Goal: Use online tool/utility: Use online tool/utility

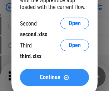
click at [54, 77] on span "Continue" at bounding box center [50, 77] width 21 height 6
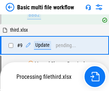
scroll to position [198, 0]
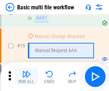
click at [27, 76] on img "button" at bounding box center [26, 74] width 9 height 9
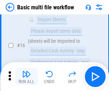
click at [27, 76] on img "button" at bounding box center [26, 74] width 9 height 9
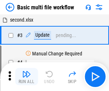
click at [27, 76] on img "button" at bounding box center [26, 74] width 9 height 9
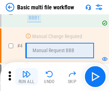
click at [27, 76] on img "button" at bounding box center [26, 74] width 9 height 9
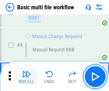
scroll to position [76, 0]
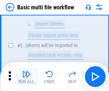
click at [27, 76] on img "button" at bounding box center [26, 74] width 9 height 9
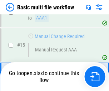
scroll to position [427, 0]
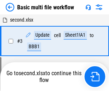
scroll to position [29, 0]
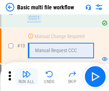
click at [27, 76] on img "button" at bounding box center [26, 74] width 9 height 9
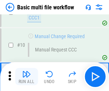
click at [27, 76] on img "button" at bounding box center [26, 74] width 9 height 9
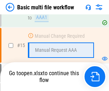
scroll to position [477, 0]
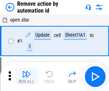
click at [27, 76] on img "button" at bounding box center [26, 74] width 9 height 9
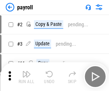
click at [27, 76] on img "button" at bounding box center [26, 74] width 9 height 9
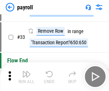
scroll to position [89, 0]
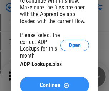
click at [54, 82] on span "Continue" at bounding box center [50, 85] width 21 height 6
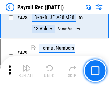
scroll to position [3462, 0]
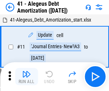
click at [27, 76] on img "button" at bounding box center [26, 74] width 9 height 9
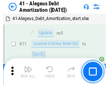
scroll to position [89, 0]
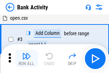
click at [27, 58] on img "button" at bounding box center [26, 56] width 9 height 9
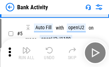
scroll to position [38, 0]
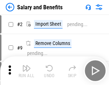
click at [27, 71] on img "button" at bounding box center [26, 68] width 9 height 9
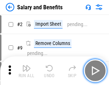
scroll to position [10, 0]
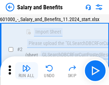
click at [27, 71] on img "button" at bounding box center [26, 68] width 9 height 9
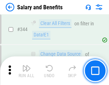
scroll to position [3357, 0]
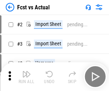
click at [27, 71] on img "button" at bounding box center [26, 74] width 9 height 9
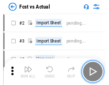
scroll to position [9, 0]
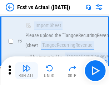
click at [27, 71] on img "button" at bounding box center [26, 68] width 9 height 9
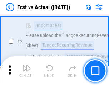
scroll to position [67, 0]
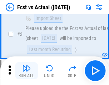
click at [27, 71] on img "button" at bounding box center [26, 68] width 9 height 9
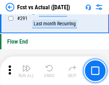
scroll to position [3393, 0]
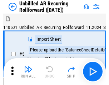
scroll to position [15, 0]
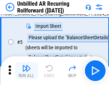
click at [27, 71] on img "button" at bounding box center [26, 68] width 9 height 9
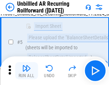
click at [27, 71] on img "button" at bounding box center [26, 68] width 9 height 9
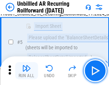
scroll to position [67, 0]
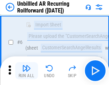
click at [27, 71] on img "button" at bounding box center [26, 68] width 9 height 9
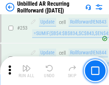
scroll to position [2435, 0]
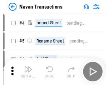
scroll to position [11, 0]
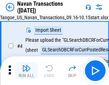
click at [27, 71] on img "button" at bounding box center [26, 68] width 9 height 9
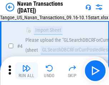
click at [27, 71] on img "button" at bounding box center [26, 68] width 9 height 9
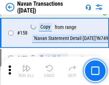
scroll to position [2324, 0]
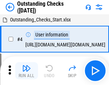
click at [27, 71] on img "button" at bounding box center [26, 68] width 9 height 9
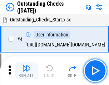
scroll to position [30, 0]
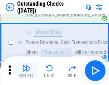
click at [27, 71] on img "button" at bounding box center [26, 68] width 9 height 9
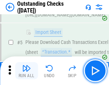
scroll to position [75, 0]
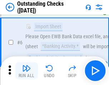
click at [27, 71] on img "button" at bounding box center [26, 68] width 9 height 9
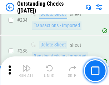
scroll to position [2177, 0]
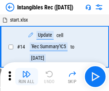
click at [27, 76] on img "button" at bounding box center [26, 74] width 9 height 9
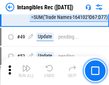
scroll to position [279, 0]
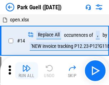
click at [27, 71] on img "button" at bounding box center [26, 68] width 9 height 9
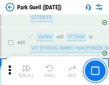
scroll to position [896, 0]
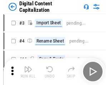
scroll to position [15, 0]
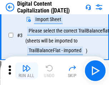
click at [27, 71] on img "button" at bounding box center [26, 68] width 9 height 9
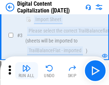
click at [27, 71] on img "button" at bounding box center [26, 68] width 9 height 9
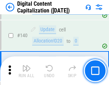
scroll to position [755, 0]
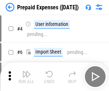
click at [27, 71] on img "button" at bounding box center [26, 74] width 9 height 9
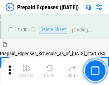
scroll to position [1929, 0]
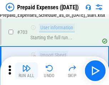
click at [27, 71] on img "button" at bounding box center [26, 68] width 9 height 9
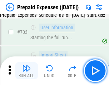
scroll to position [1971, 0]
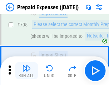
click at [27, 71] on img "button" at bounding box center [26, 68] width 9 height 9
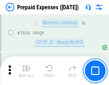
scroll to position [6980, 0]
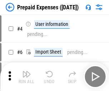
click at [27, 76] on img "button" at bounding box center [26, 74] width 9 height 9
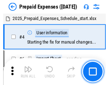
scroll to position [32, 0]
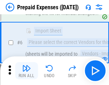
click at [27, 71] on img "button" at bounding box center [26, 68] width 9 height 9
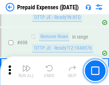
scroll to position [2496, 0]
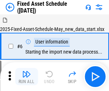
click at [27, 76] on img "button" at bounding box center [26, 74] width 9 height 9
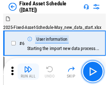
scroll to position [39, 0]
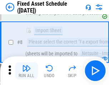
click at [27, 71] on img "button" at bounding box center [26, 68] width 9 height 9
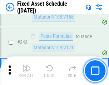
scroll to position [2221, 0]
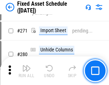
click at [27, 71] on img "button" at bounding box center [26, 68] width 9 height 9
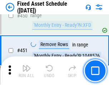
scroll to position [3205, 0]
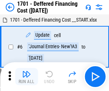
click at [27, 76] on img "button" at bounding box center [26, 74] width 9 height 9
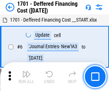
scroll to position [86, 0]
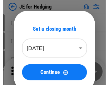
scroll to position [1, 0]
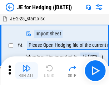
click at [27, 71] on img "button" at bounding box center [26, 68] width 9 height 9
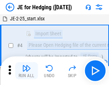
click at [27, 71] on img "button" at bounding box center [26, 68] width 9 height 9
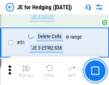
scroll to position [464, 0]
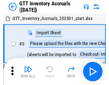
scroll to position [1, 0]
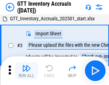
click at [27, 71] on img "button" at bounding box center [26, 68] width 9 height 9
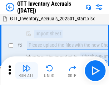
click at [27, 71] on img "button" at bounding box center [26, 68] width 9 height 9
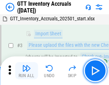
scroll to position [46, 0]
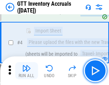
click at [27, 71] on img "button" at bounding box center [26, 68] width 9 height 9
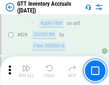
scroll to position [5441, 0]
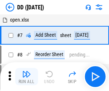
click at [27, 76] on img "button" at bounding box center [26, 74] width 9 height 9
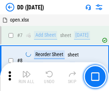
scroll to position [69, 0]
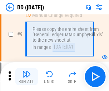
click at [27, 76] on img "button" at bounding box center [26, 74] width 9 height 9
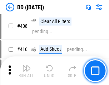
scroll to position [3207, 0]
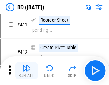
click at [27, 71] on img "button" at bounding box center [26, 68] width 9 height 9
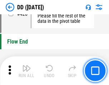
scroll to position [3431, 0]
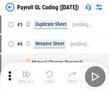
click at [27, 76] on img "button" at bounding box center [26, 74] width 9 height 9
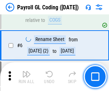
scroll to position [86, 0]
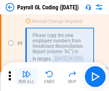
click at [27, 76] on img "button" at bounding box center [26, 74] width 9 height 9
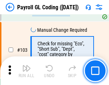
scroll to position [1682, 0]
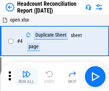
click at [27, 76] on img "button" at bounding box center [26, 74] width 9 height 9
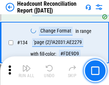
scroll to position [862, 0]
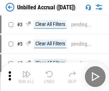
click at [27, 76] on img "button" at bounding box center [26, 74] width 9 height 9
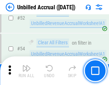
scroll to position [748, 0]
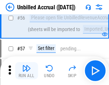
click at [27, 71] on img "button" at bounding box center [26, 68] width 9 height 9
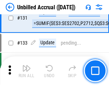
scroll to position [2135, 0]
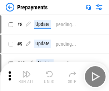
click at [27, 76] on img "button" at bounding box center [26, 74] width 9 height 9
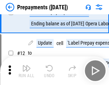
scroll to position [45, 0]
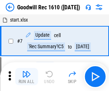
click at [27, 76] on img "button" at bounding box center [26, 74] width 9 height 9
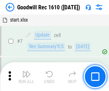
scroll to position [123, 0]
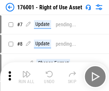
click at [27, 76] on img "button" at bounding box center [26, 74] width 9 height 9
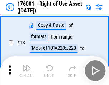
scroll to position [46, 0]
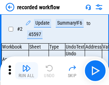
click at [27, 71] on img "button" at bounding box center [26, 68] width 9 height 9
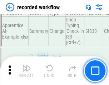
scroll to position [2241, 0]
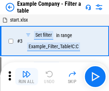
click at [27, 76] on img "button" at bounding box center [26, 74] width 9 height 9
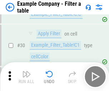
scroll to position [656, 0]
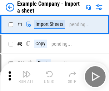
click at [27, 71] on img "button" at bounding box center [26, 74] width 9 height 9
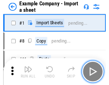
scroll to position [11, 0]
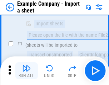
click at [27, 71] on img "button" at bounding box center [26, 68] width 9 height 9
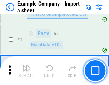
scroll to position [158, 0]
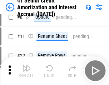
click at [27, 71] on img "button" at bounding box center [26, 68] width 9 height 9
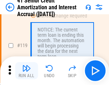
click at [27, 71] on img "button" at bounding box center [26, 68] width 9 height 9
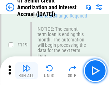
scroll to position [676, 0]
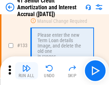
click at [27, 71] on img "button" at bounding box center [26, 68] width 9 height 9
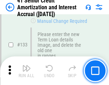
scroll to position [749, 0]
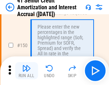
click at [27, 71] on img "button" at bounding box center [26, 68] width 9 height 9
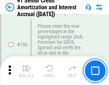
scroll to position [824, 0]
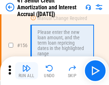
click at [27, 71] on img "button" at bounding box center [26, 68] width 9 height 9
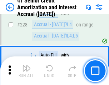
scroll to position [1606, 0]
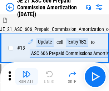
click at [27, 71] on img "button" at bounding box center [26, 74] width 9 height 9
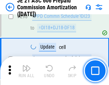
scroll to position [1319, 0]
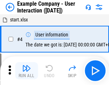
click at [27, 71] on img "button" at bounding box center [26, 68] width 9 height 9
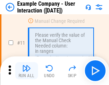
click at [27, 71] on img "button" at bounding box center [26, 68] width 9 height 9
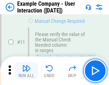
scroll to position [155, 0]
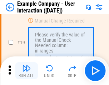
click at [27, 71] on img "button" at bounding box center [26, 68] width 9 height 9
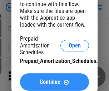
click at [54, 82] on span "Continue" at bounding box center [50, 82] width 21 height 6
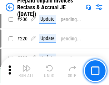
scroll to position [929, 0]
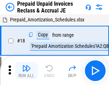
click at [27, 71] on img "button" at bounding box center [26, 68] width 9 height 9
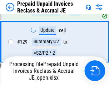
scroll to position [548, 0]
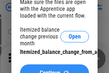
click at [54, 70] on span "Continue" at bounding box center [50, 73] width 21 height 6
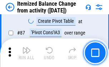
scroll to position [701, 0]
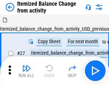
scroll to position [11, 0]
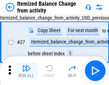
click at [27, 71] on img "button" at bounding box center [26, 68] width 9 height 9
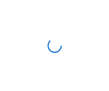
scroll to position [3, 0]
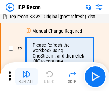
click at [27, 76] on img "button" at bounding box center [26, 74] width 9 height 9
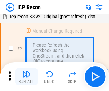
click at [27, 76] on img "button" at bounding box center [26, 74] width 9 height 9
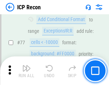
scroll to position [644, 0]
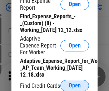
click at [75, 85] on span "Open" at bounding box center [75, 85] width 12 height 6
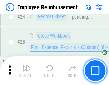
scroll to position [335, 0]
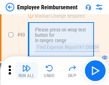
click at [27, 71] on img "button" at bounding box center [26, 68] width 9 height 9
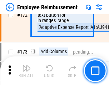
click at [27, 71] on img "button" at bounding box center [26, 68] width 9 height 9
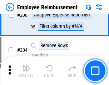
scroll to position [1814, 0]
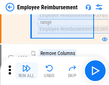
click at [27, 71] on img "button" at bounding box center [26, 68] width 9 height 9
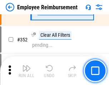
click at [27, 71] on img "button" at bounding box center [26, 68] width 9 height 9
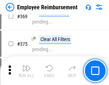
scroll to position [3696, 0]
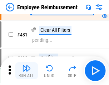
click at [27, 71] on img "button" at bounding box center [26, 68] width 9 height 9
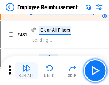
click at [27, 71] on img "button" at bounding box center [26, 68] width 9 height 9
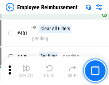
scroll to position [4383, 0]
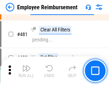
click at [27, 71] on img "button" at bounding box center [26, 68] width 9 height 9
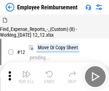
scroll to position [24, 0]
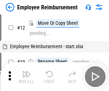
click at [27, 76] on img "button" at bounding box center [26, 74] width 9 height 9
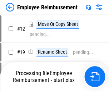
scroll to position [24, 0]
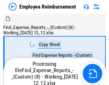
scroll to position [24, 0]
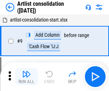
click at [27, 76] on img "button" at bounding box center [26, 74] width 9 height 9
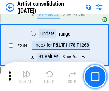
scroll to position [2965, 0]
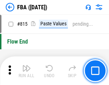
scroll to position [6417, 0]
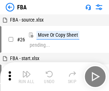
scroll to position [7, 0]
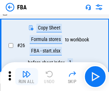
click at [27, 76] on img "button" at bounding box center [26, 74] width 9 height 9
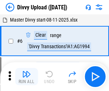
click at [27, 76] on img "button" at bounding box center [26, 74] width 9 height 9
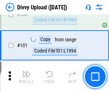
scroll to position [600, 0]
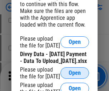
click at [75, 76] on span "Open" at bounding box center [75, 73] width 12 height 6
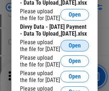
click at [75, 48] on span "Open" at bounding box center [75, 46] width 12 height 6
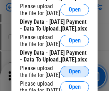
click at [75, 68] on span "Open" at bounding box center [75, 71] width 12 height 6
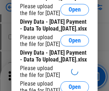
scroll to position [832, 0]
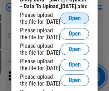
click at [75, 21] on span "Open" at bounding box center [75, 18] width 12 height 6
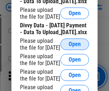
click at [75, 45] on span "Open" at bounding box center [75, 44] width 12 height 6
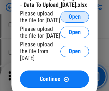
click at [75, 20] on span "Open" at bounding box center [75, 17] width 12 height 6
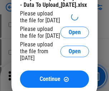
scroll to position [1009, 0]
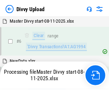
scroll to position [600, 0]
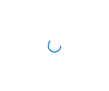
scroll to position [600, 0]
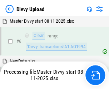
scroll to position [600, 0]
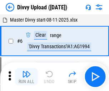
click at [27, 76] on img "button" at bounding box center [26, 74] width 9 height 9
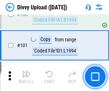
scroll to position [600, 0]
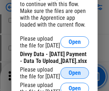
click at [75, 76] on span "Open" at bounding box center [75, 73] width 12 height 6
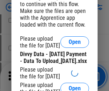
scroll to position [659, 0]
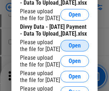
click at [75, 48] on span "Open" at bounding box center [75, 46] width 12 height 6
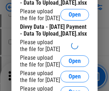
scroll to position [748, 0]
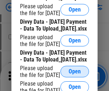
click at [75, 68] on span "Open" at bounding box center [75, 71] width 12 height 6
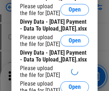
scroll to position [832, 0]
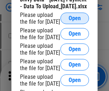
click at [75, 21] on span "Open" at bounding box center [75, 18] width 12 height 6
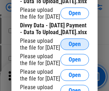
click at [75, 45] on span "Open" at bounding box center [75, 44] width 12 height 6
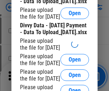
scroll to position [921, 0]
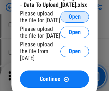
click at [75, 20] on span "Open" at bounding box center [75, 17] width 12 height 6
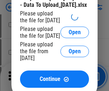
scroll to position [1009, 0]
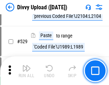
scroll to position [3703, 0]
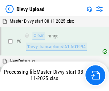
scroll to position [600, 0]
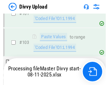
scroll to position [791, 0]
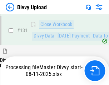
scroll to position [1139, 0]
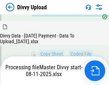
scroll to position [1359, 0]
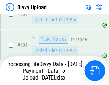
scroll to position [1328, 0]
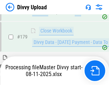
scroll to position [1328, 0]
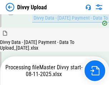
scroll to position [1738, 0]
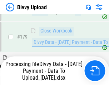
scroll to position [2085, 0]
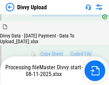
scroll to position [1549, 0]
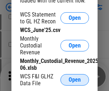
click at [75, 80] on span "Open" at bounding box center [75, 80] width 12 height 6
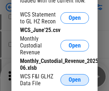
click at [75, 80] on span "Open" at bounding box center [75, 80] width 12 height 6
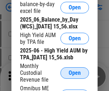
click at [75, 76] on span "Open" at bounding box center [75, 73] width 12 height 6
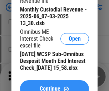
click at [54, 86] on span "Continue" at bounding box center [50, 89] width 21 height 6
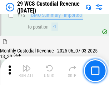
scroll to position [749, 0]
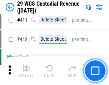
click at [27, 71] on img "button" at bounding box center [26, 68] width 9 height 9
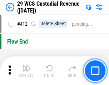
scroll to position [3424, 0]
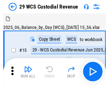
scroll to position [17, 0]
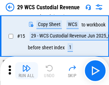
click at [27, 71] on img "button" at bounding box center [26, 68] width 9 height 9
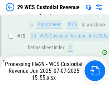
scroll to position [162, 0]
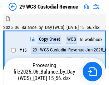
scroll to position [17, 0]
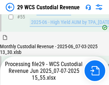
scroll to position [712, 0]
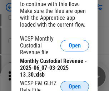
click at [75, 85] on span "Open" at bounding box center [75, 87] width 12 height 6
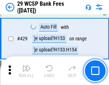
scroll to position [3019, 0]
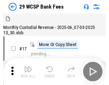
scroll to position [17, 0]
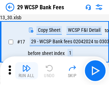
click at [27, 71] on img "button" at bounding box center [26, 68] width 9 height 9
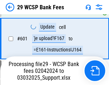
scroll to position [3716, 0]
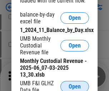
click at [75, 85] on span "Open" at bounding box center [75, 87] width 12 height 6
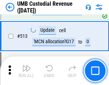
scroll to position [3467, 0]
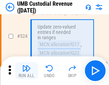
click at [27, 71] on img "button" at bounding box center [26, 68] width 9 height 9
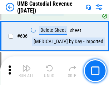
scroll to position [4138, 0]
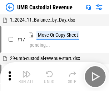
scroll to position [5, 0]
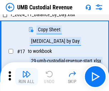
click at [27, 76] on img "button" at bounding box center [26, 74] width 9 height 9
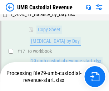
scroll to position [142, 0]
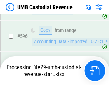
scroll to position [4091, 0]
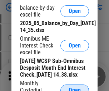
click at [75, 87] on span "Open" at bounding box center [75, 90] width 12 height 6
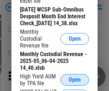
click at [75, 82] on span "Open" at bounding box center [75, 80] width 12 height 6
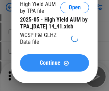
click at [54, 66] on span "Continue" at bounding box center [50, 63] width 21 height 6
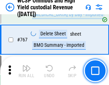
scroll to position [5841, 0]
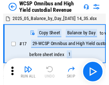
scroll to position [4, 0]
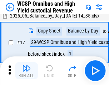
click at [27, 71] on img "button" at bounding box center [26, 68] width 9 height 9
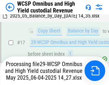
scroll to position [149, 0]
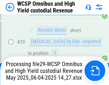
scroll to position [149, 0]
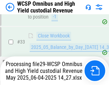
scroll to position [355, 0]
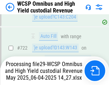
scroll to position [5696, 0]
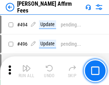
scroll to position [1949, 0]
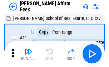
scroll to position [7, 0]
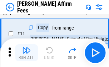
click at [27, 53] on img "button" at bounding box center [26, 50] width 9 height 9
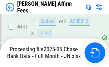
scroll to position [1880, 0]
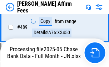
scroll to position [1880, 0]
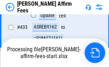
scroll to position [1596, 0]
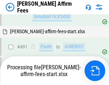
scroll to position [1949, 0]
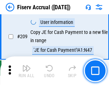
scroll to position [2226, 0]
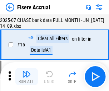
click at [27, 76] on img "button" at bounding box center [26, 74] width 9 height 9
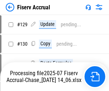
scroll to position [1284, 0]
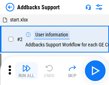
click at [27, 71] on img "button" at bounding box center [26, 68] width 9 height 9
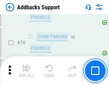
scroll to position [522, 0]
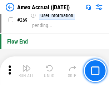
scroll to position [2187, 0]
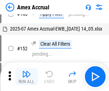
click at [27, 76] on img "button" at bounding box center [26, 74] width 9 height 9
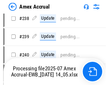
scroll to position [1603, 0]
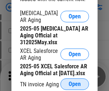
click at [75, 82] on span "Open" at bounding box center [75, 84] width 12 height 6
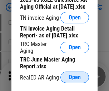
click at [75, 75] on span "Open" at bounding box center [75, 77] width 12 height 6
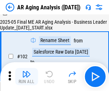
click at [27, 76] on img "button" at bounding box center [26, 74] width 9 height 9
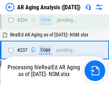
scroll to position [1111, 0]
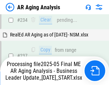
scroll to position [1103, 0]
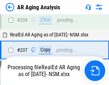
scroll to position [1103, 0]
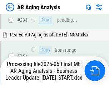
scroll to position [1103, 0]
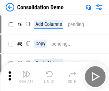
click at [27, 76] on img "button" at bounding box center [26, 74] width 9 height 9
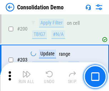
scroll to position [2248, 0]
